Goal: Information Seeking & Learning: Learn about a topic

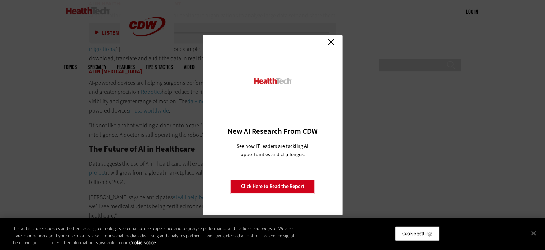
click at [331, 42] on link "Close" at bounding box center [330, 42] width 11 height 11
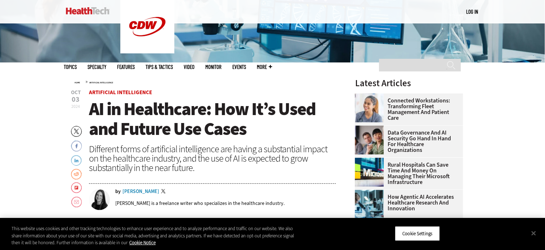
scroll to position [202, 0]
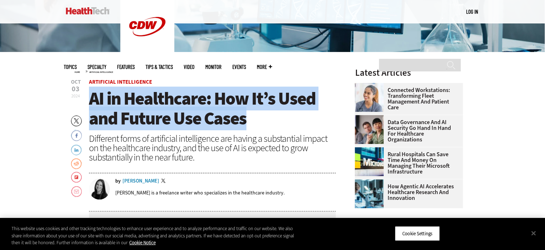
drag, startPoint x: 91, startPoint y: 97, endPoint x: 248, endPoint y: 114, distance: 157.9
click at [248, 114] on h1 "AI in Healthcare: How It’s Used and Future Use Cases" at bounding box center [212, 109] width 247 height 40
copy span "AI in Healthcare: How It’s Used and Future Use Cases"
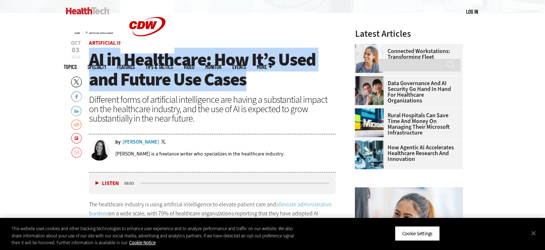
scroll to position [242, 0]
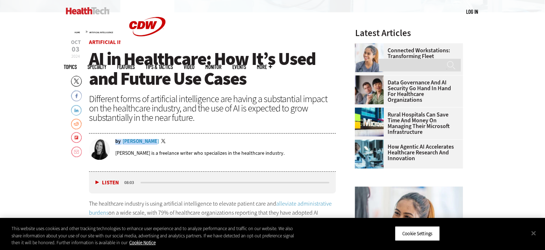
drag, startPoint x: 121, startPoint y: 138, endPoint x: 147, endPoint y: 140, distance: 25.7
click at [147, 140] on div "by Erin Laviola Twitter" at bounding box center [225, 142] width 221 height 6
drag, startPoint x: 115, startPoint y: 153, endPoint x: 140, endPoint y: 155, distance: 24.6
click at [140, 155] on p "[PERSON_NAME] is a freelance writer who specializes in the healthcare industry." at bounding box center [199, 152] width 169 height 7
copy p "[PERSON_NAME]"
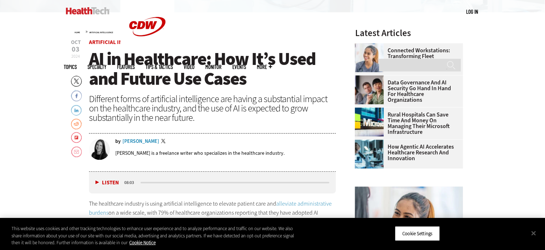
click at [295, 116] on div "Different forms of artificial intelligence are having a substantial impact on t…" at bounding box center [212, 108] width 247 height 28
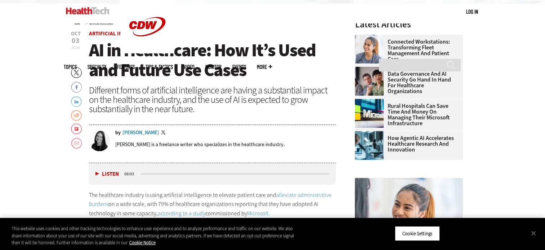
scroll to position [230, 0]
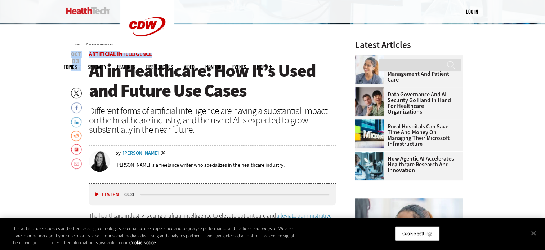
drag, startPoint x: 71, startPoint y: 53, endPoint x: 81, endPoint y: 66, distance: 16.0
copy header "Oct 03 2024 Twitter Facebook LinkedIn Reddit Flipboard Email Artificial Intelli…"
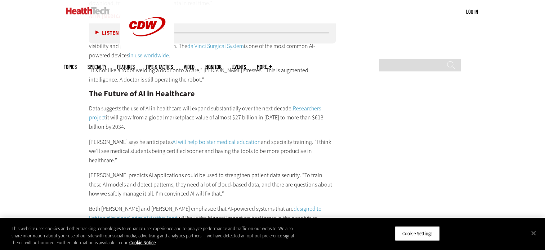
scroll to position [1386, 0]
drag, startPoint x: 89, startPoint y: 89, endPoint x: 337, endPoint y: 135, distance: 251.6
copy div "Data suggests the use of AI in healthcare will expand substantially over the ne…"
